Goal: Transaction & Acquisition: Purchase product/service

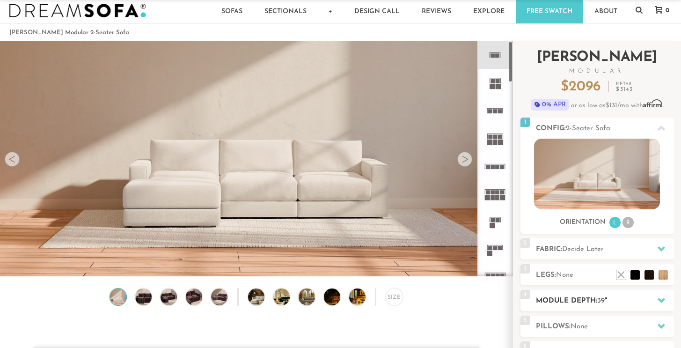
scroll to position [10316, 681]
click at [565, 300] on h2 "Module Depth: 39 "" at bounding box center [605, 300] width 138 height 11
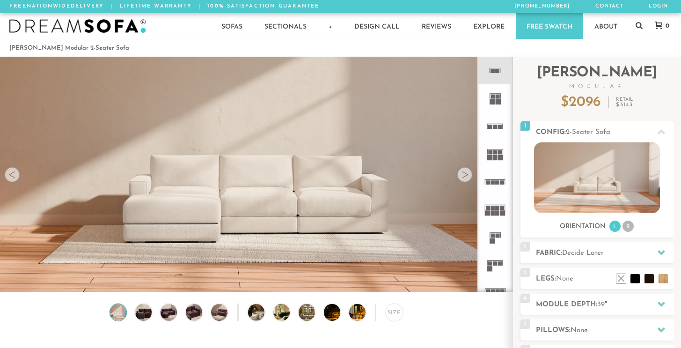
scroll to position [10316, 681]
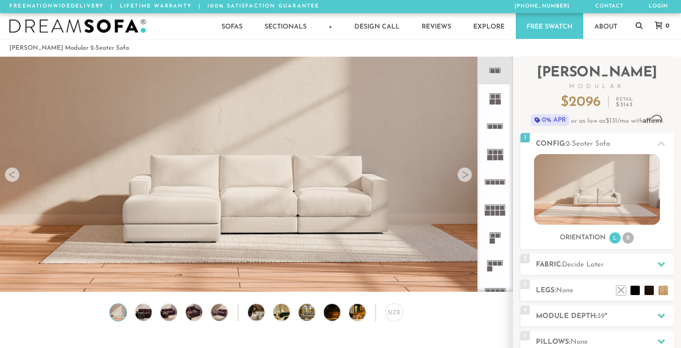
click at [495, 75] on icon at bounding box center [495, 71] width 28 height 28
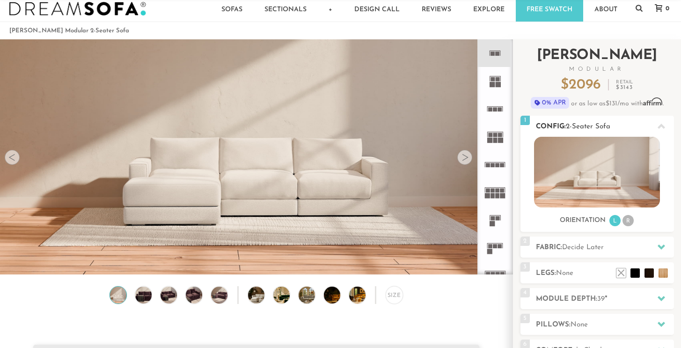
scroll to position [22, 0]
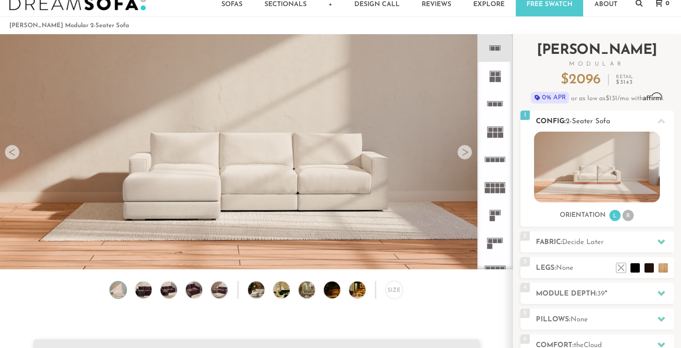
click at [626, 215] on li "R" at bounding box center [628, 215] width 11 height 11
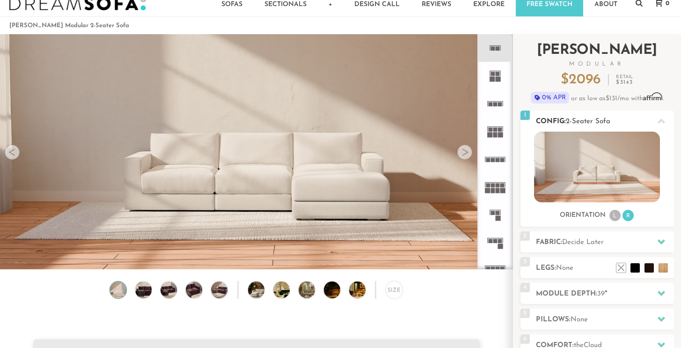
click at [620, 215] on li "L" at bounding box center [615, 215] width 11 height 11
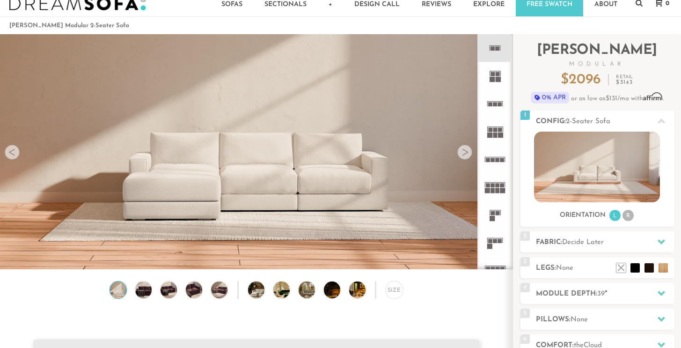
click at [491, 47] on icon at bounding box center [495, 48] width 28 height 28
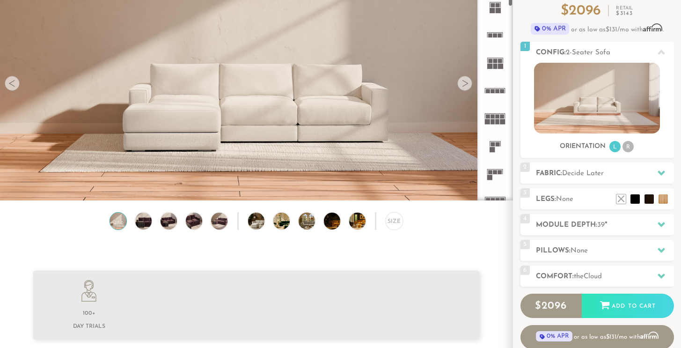
scroll to position [102, 0]
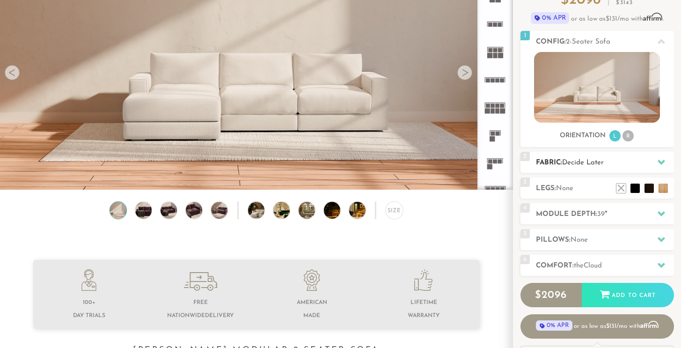
click at [565, 162] on span "Decide Later" at bounding box center [583, 162] width 42 height 7
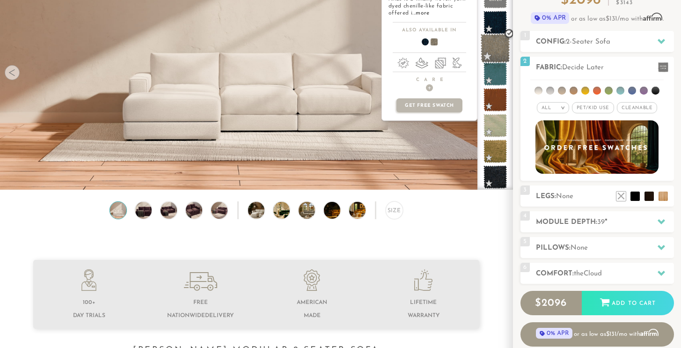
click at [494, 44] on span at bounding box center [495, 48] width 29 height 29
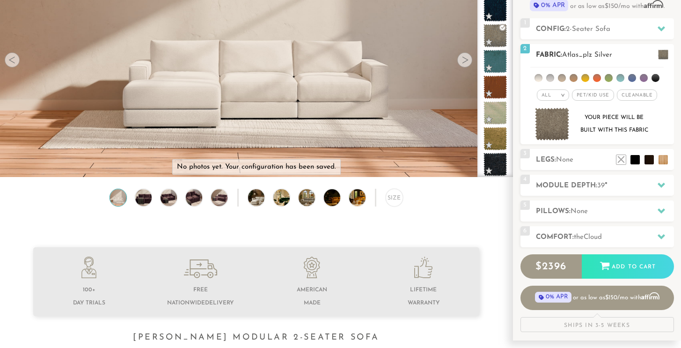
scroll to position [119, 0]
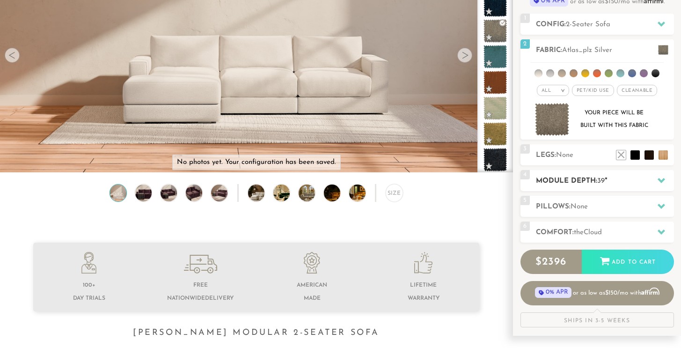
click at [580, 182] on h2 "Module Depth: 39 "" at bounding box center [605, 181] width 138 height 11
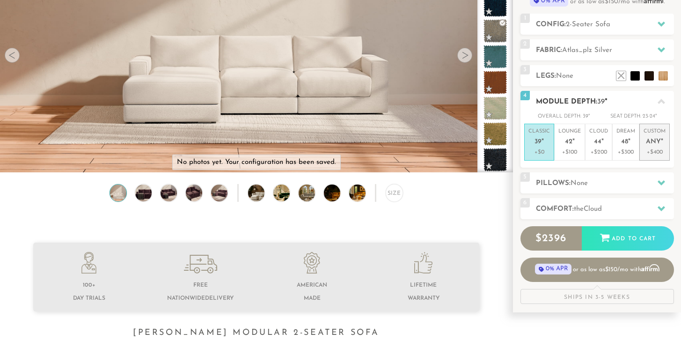
click at [650, 142] on span "Any" at bounding box center [653, 142] width 15 height 8
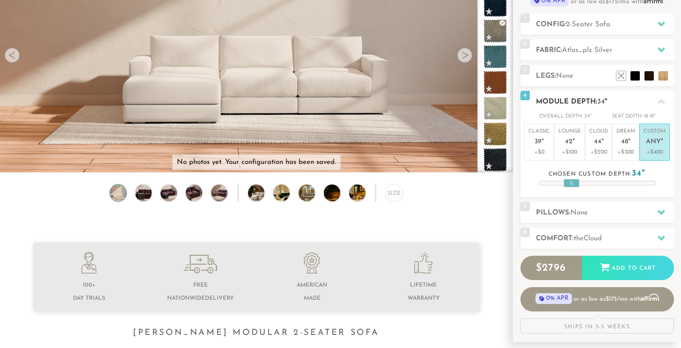
drag, startPoint x: 603, startPoint y: 185, endPoint x: 577, endPoint y: 185, distance: 25.8
click at [577, 185] on div at bounding box center [572, 183] width 16 height 8
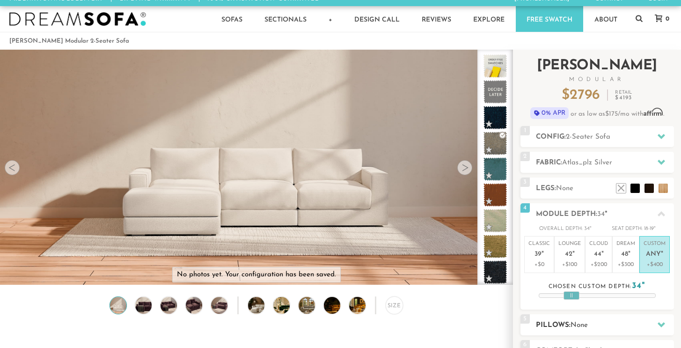
scroll to position [0, 0]
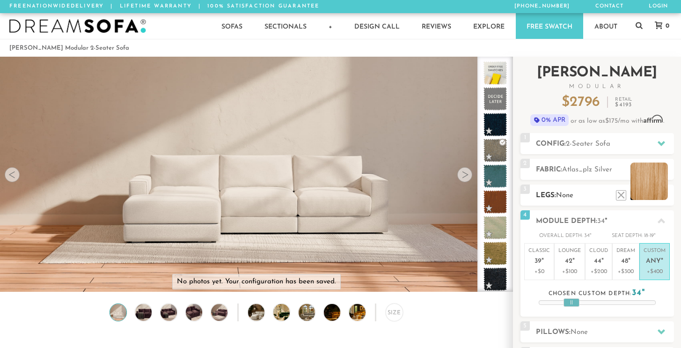
click at [660, 195] on li at bounding box center [649, 180] width 37 height 37
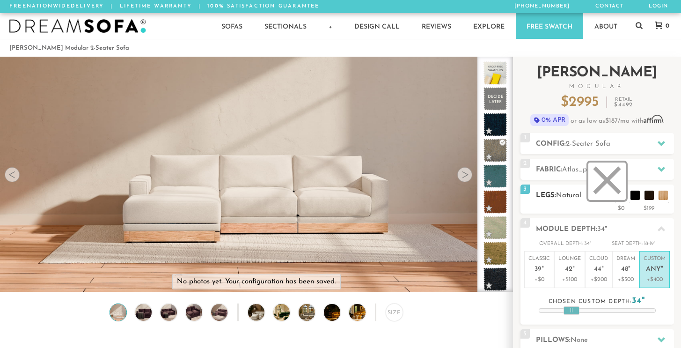
click at [622, 197] on li at bounding box center [607, 180] width 37 height 37
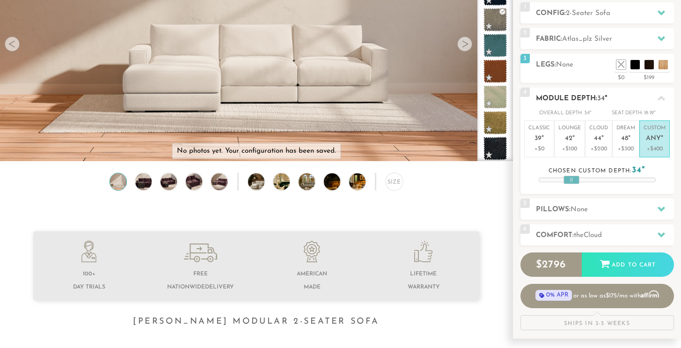
scroll to position [133, 0]
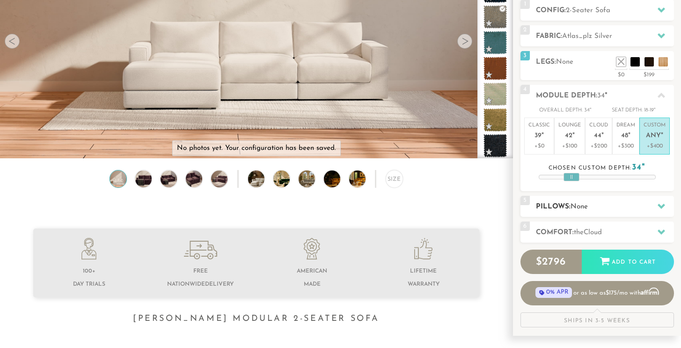
click at [568, 207] on h2 "Pillows: None" at bounding box center [605, 206] width 138 height 11
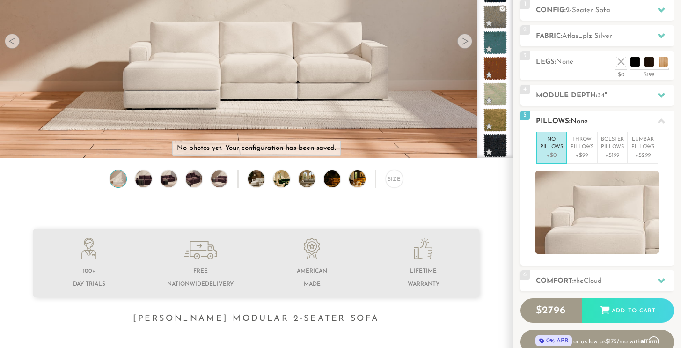
click at [539, 151] on li "No Pillows +$0" at bounding box center [552, 148] width 30 height 32
click at [540, 145] on p "No Pillows" at bounding box center [551, 143] width 23 height 15
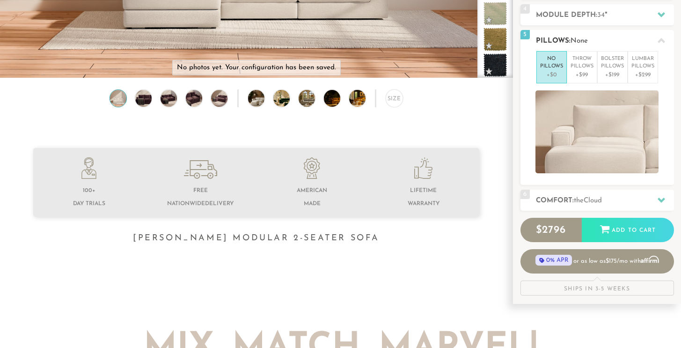
scroll to position [217, 0]
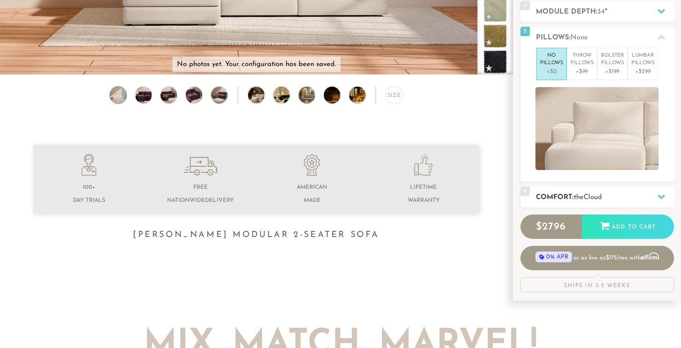
click at [565, 199] on h2 "Comfort: the Cloud" at bounding box center [605, 197] width 138 height 11
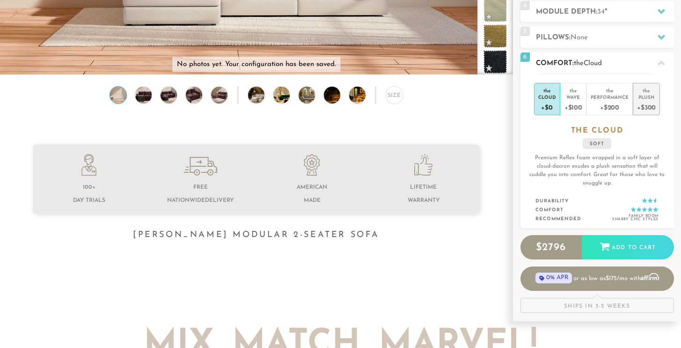
click at [645, 98] on div "Plush" at bounding box center [646, 97] width 19 height 7
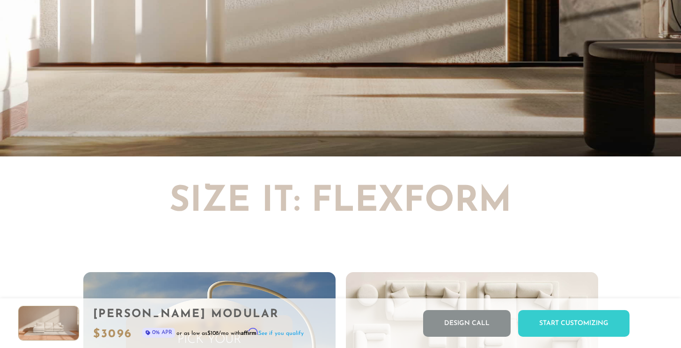
scroll to position [2092, 0]
